Goal: Task Accomplishment & Management: Manage account settings

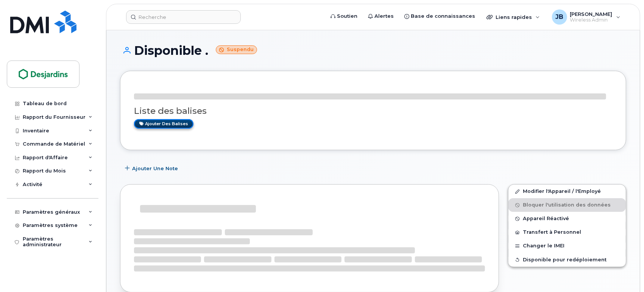
click at [173, 123] on link "Ajouter des balises" at bounding box center [163, 123] width 59 height 9
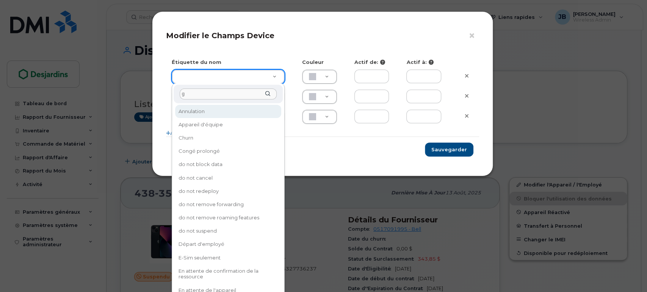
type input "ge"
